Goal: Information Seeking & Learning: Learn about a topic

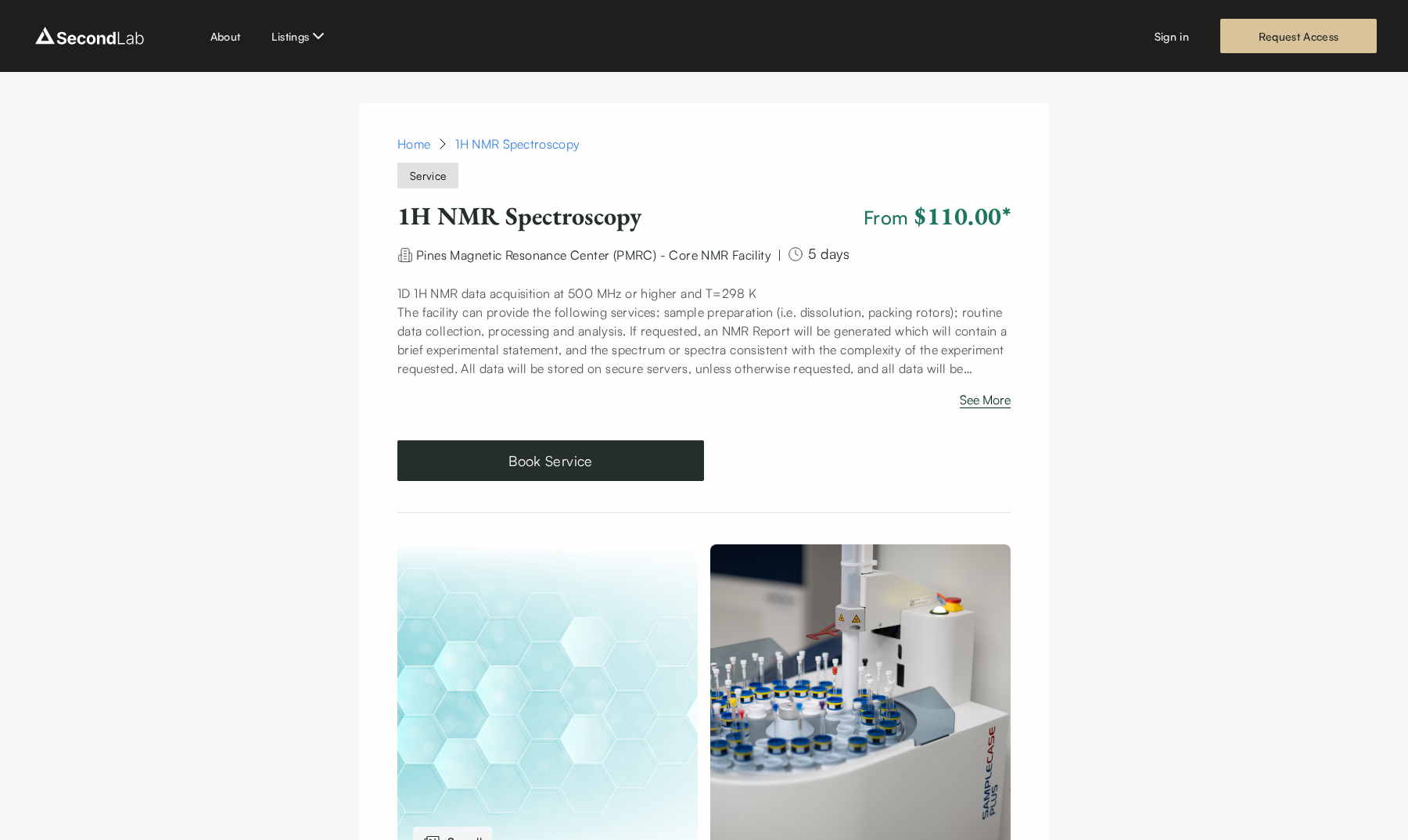
click at [972, 406] on button "See More" at bounding box center [985, 402] width 50 height 25
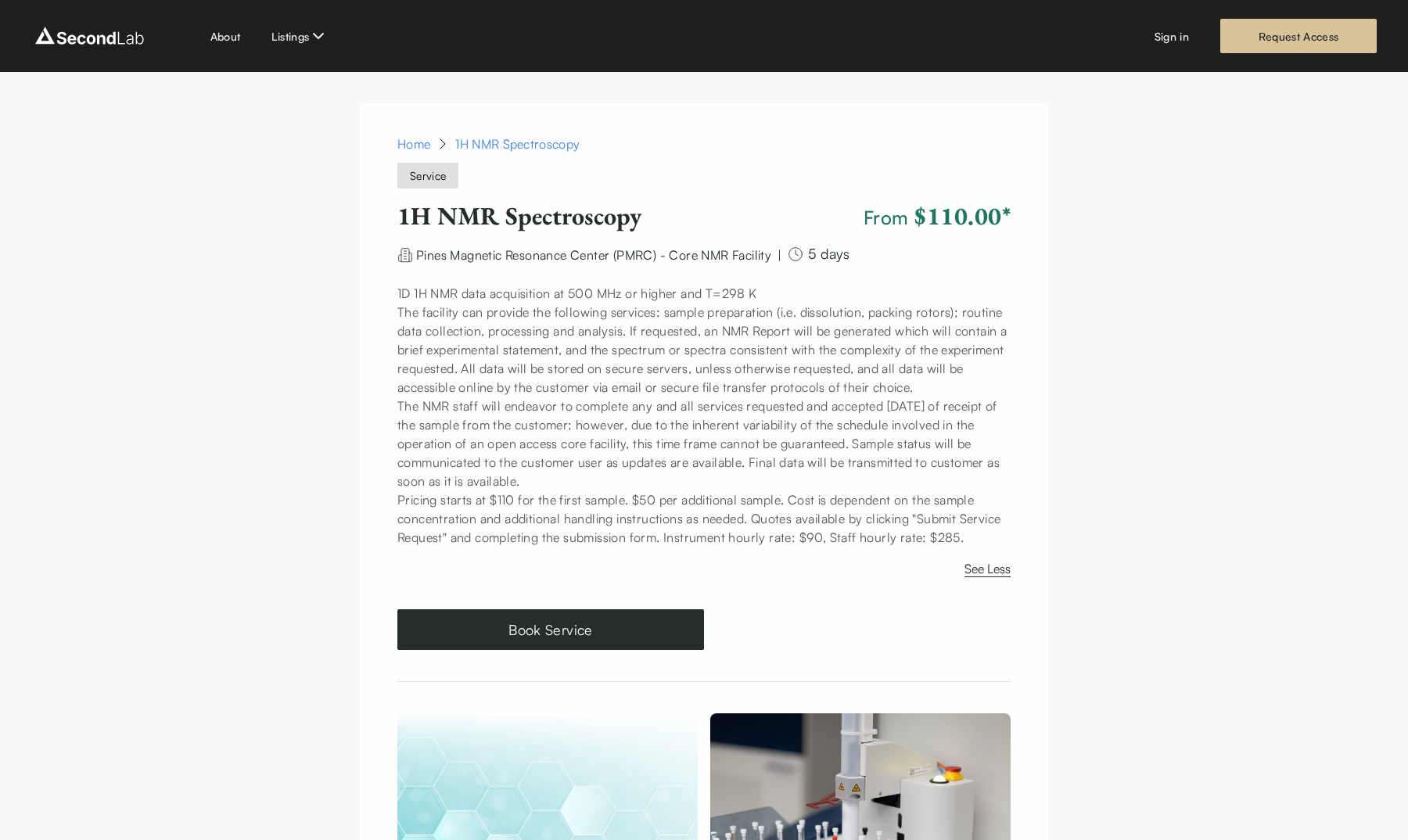
click at [213, 49] on div "About Listings Sign in Request Access" at bounding box center [704, 36] width 1346 height 35
click at [232, 33] on link "About" at bounding box center [225, 37] width 30 height 16
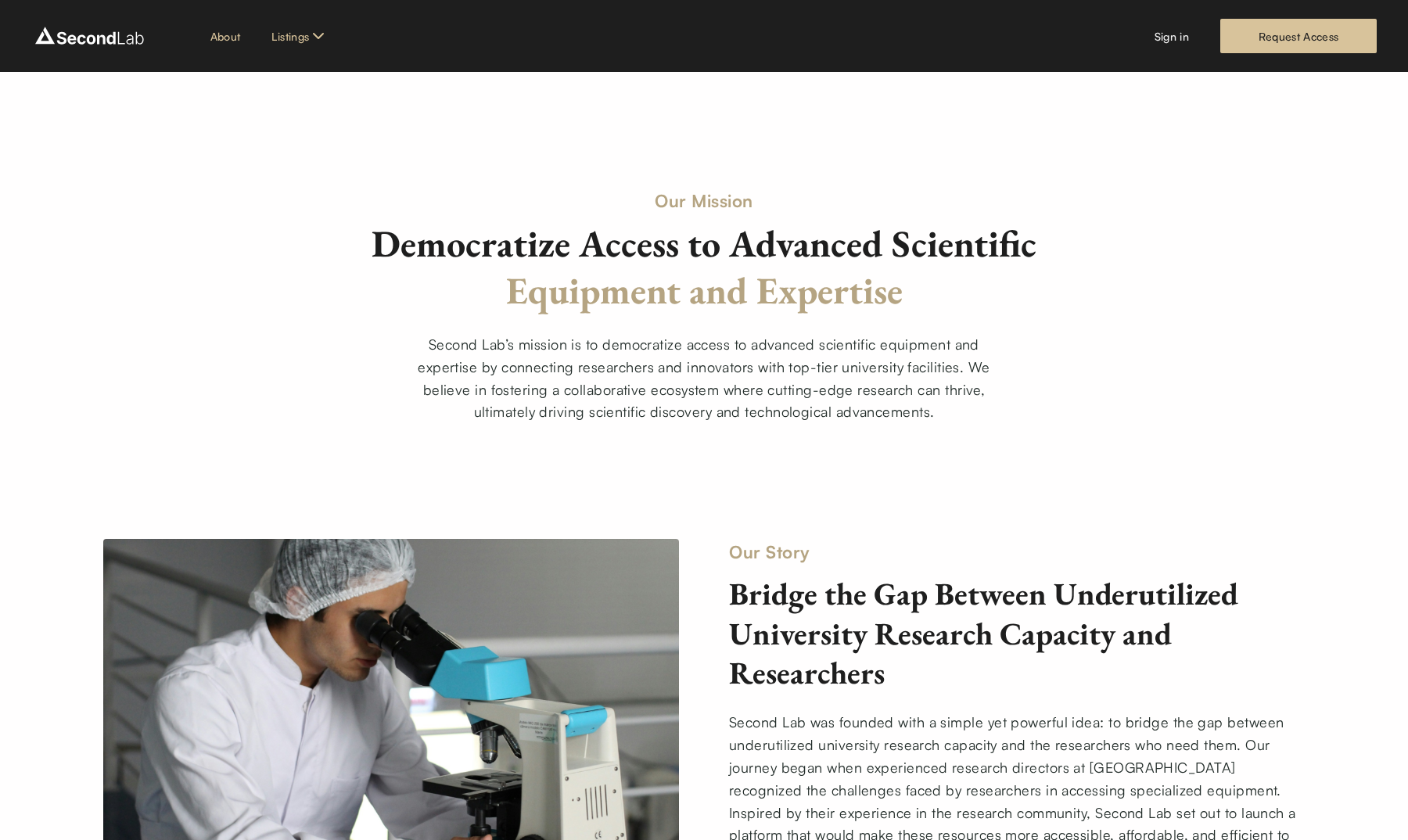
click at [307, 101] on link "Equipment" at bounding box center [304, 99] width 55 height 16
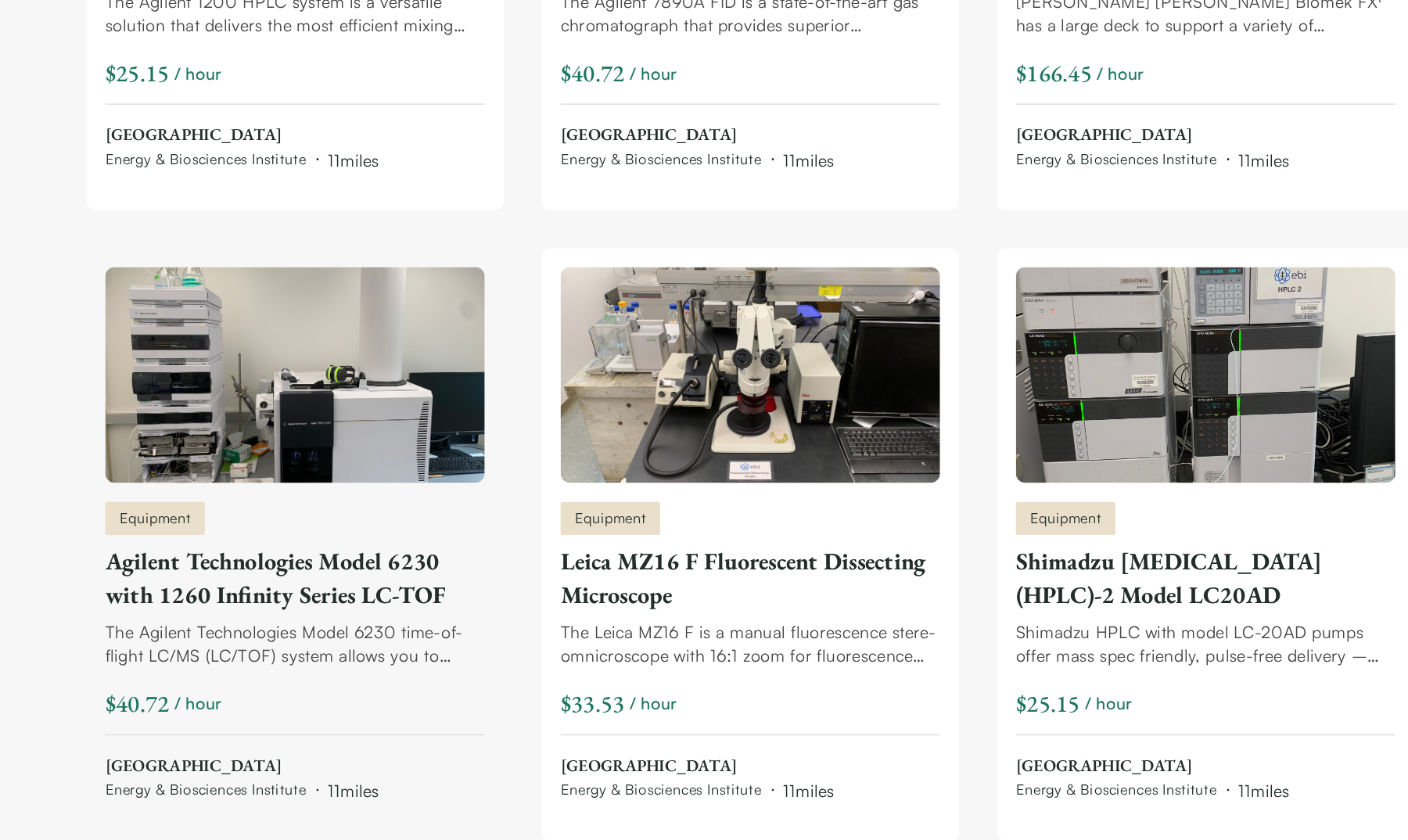
scroll to position [4090, 0]
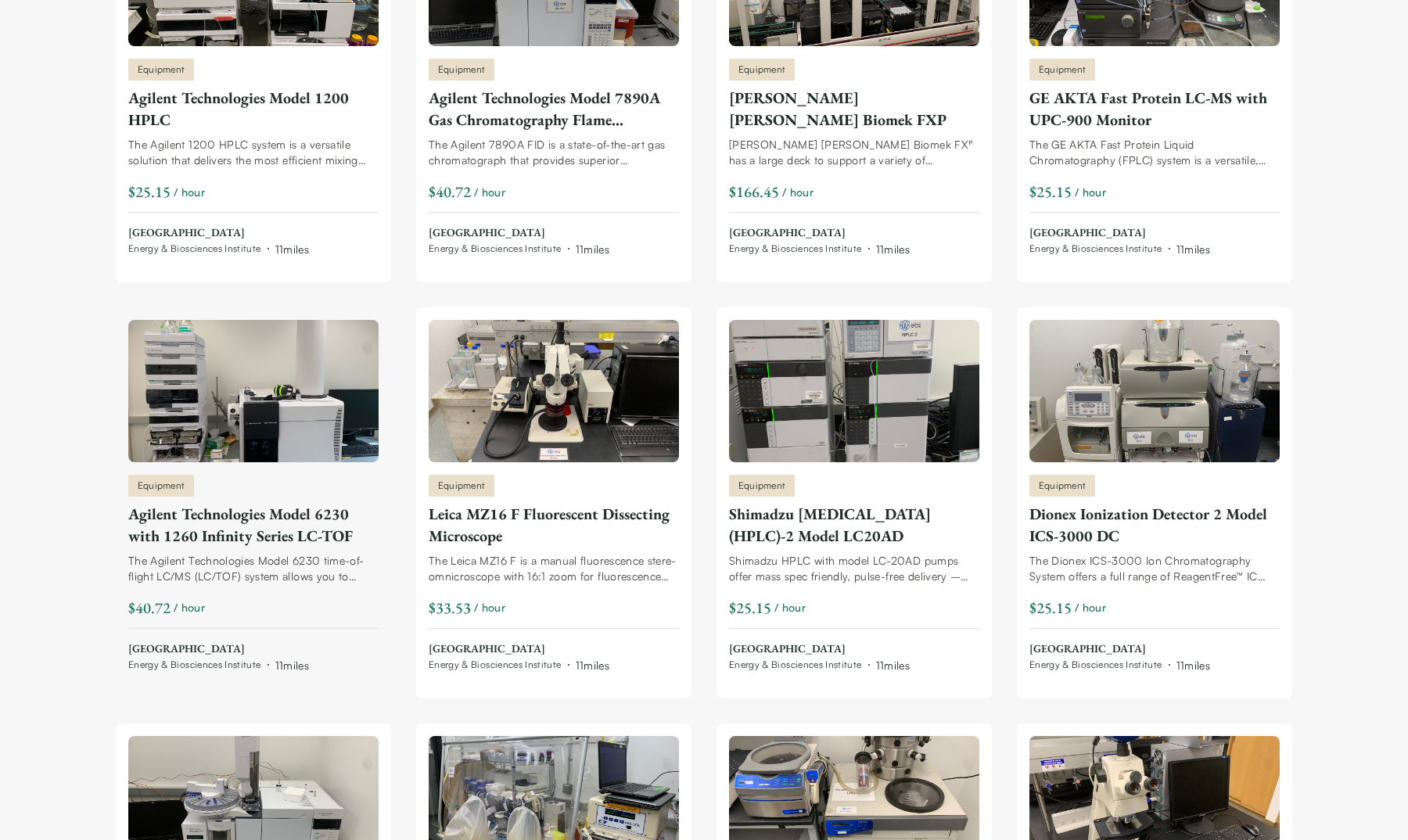
click at [165, 424] on img at bounding box center [253, 390] width 250 height 142
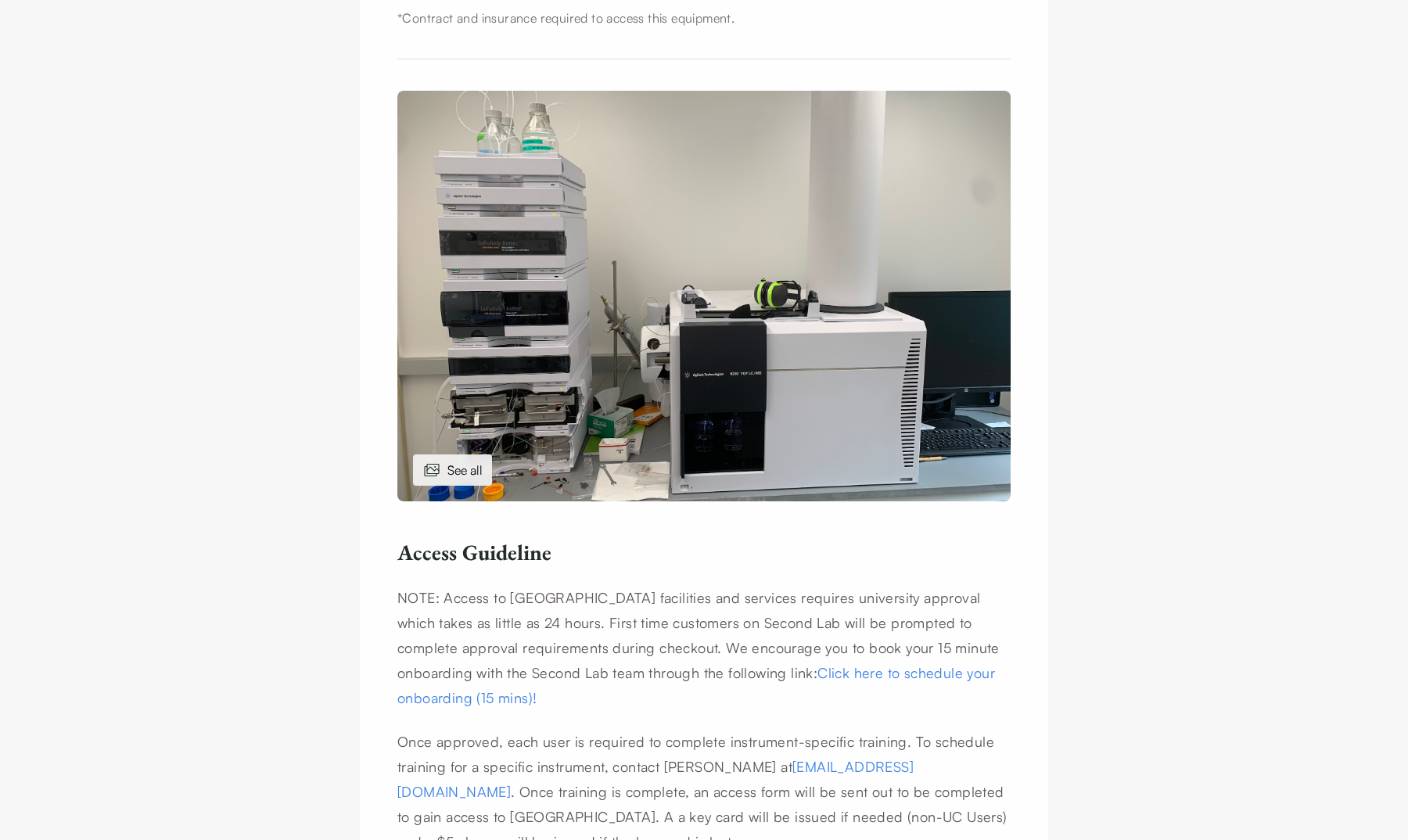
scroll to position [561, 0]
